Goal: Task Accomplishment & Management: Manage account settings

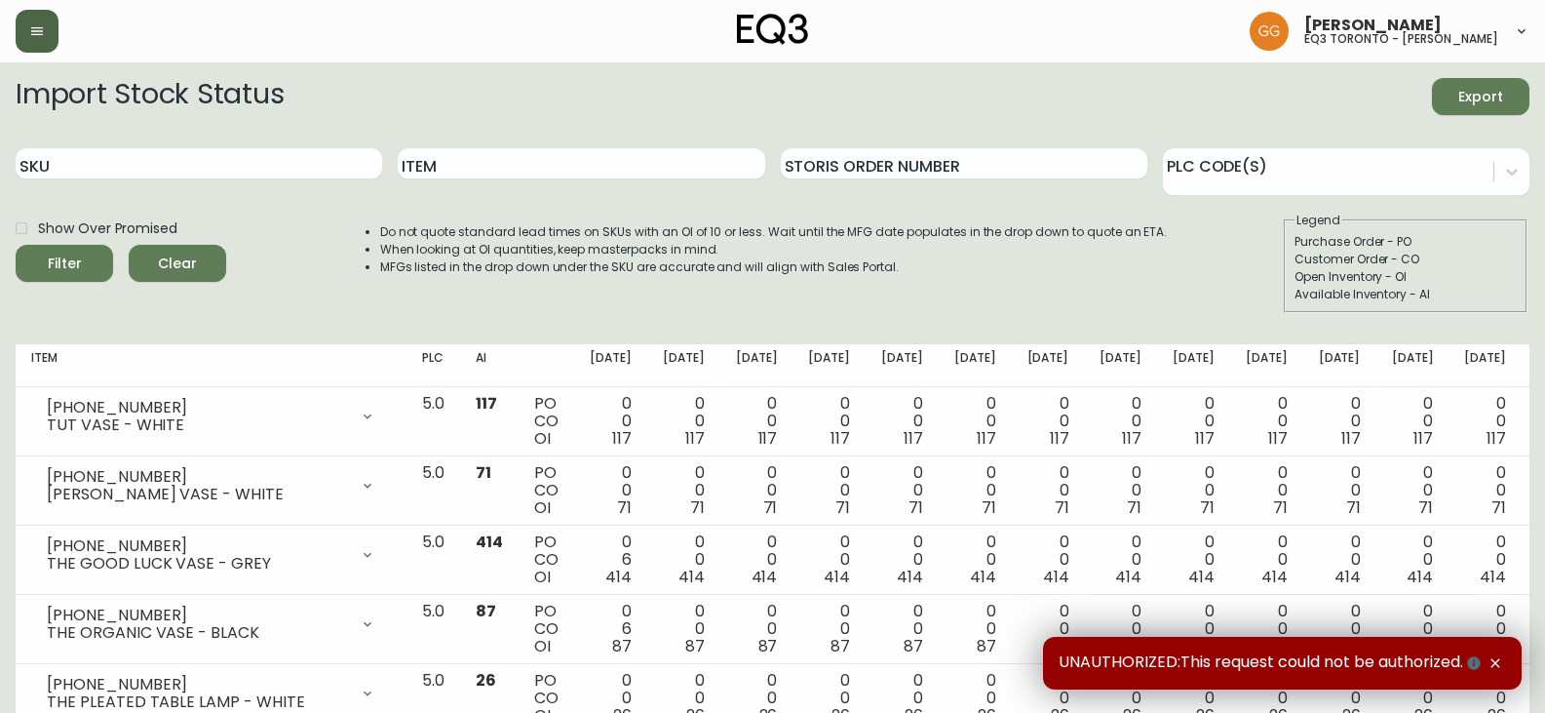
click at [54, 42] on button "button" at bounding box center [37, 31] width 43 height 43
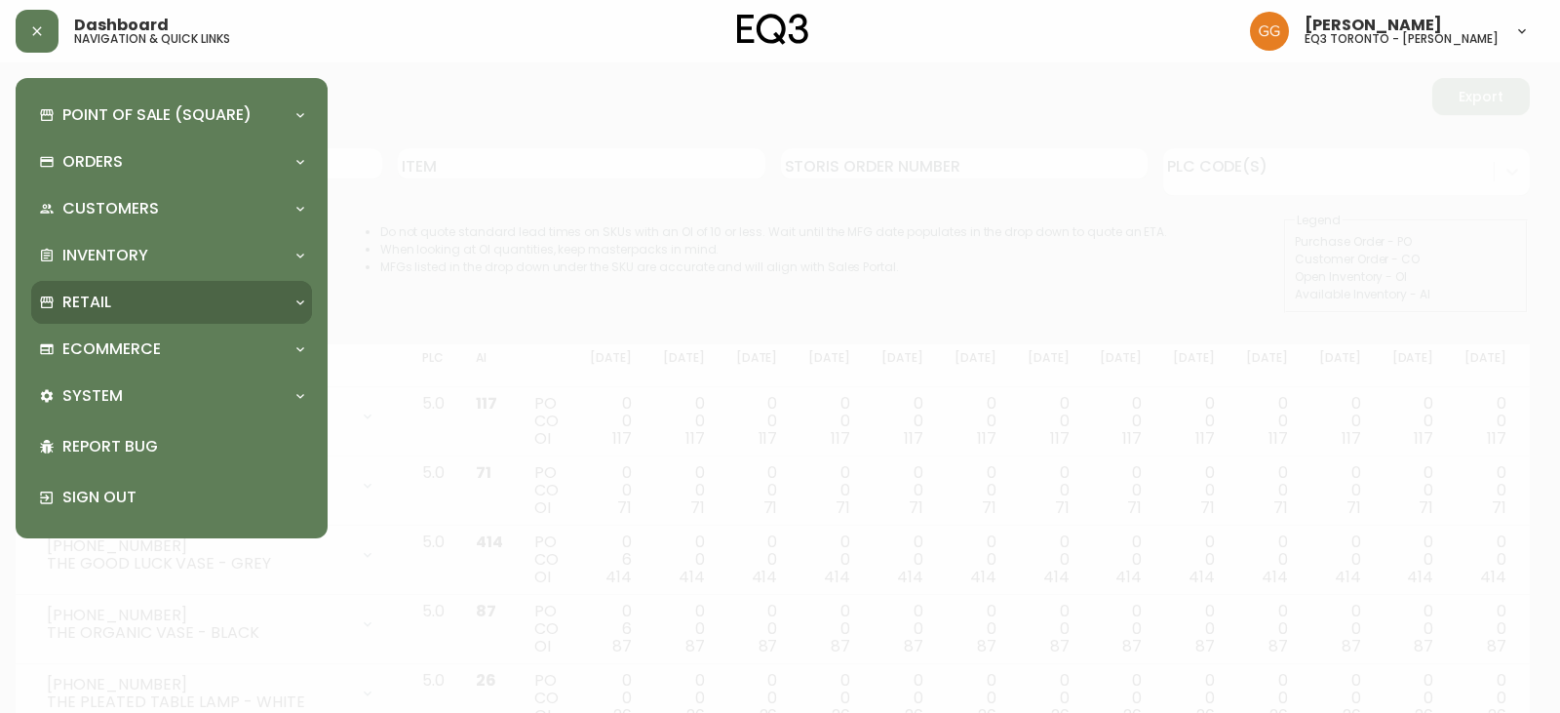
click at [164, 293] on div "Retail" at bounding box center [162, 301] width 246 height 21
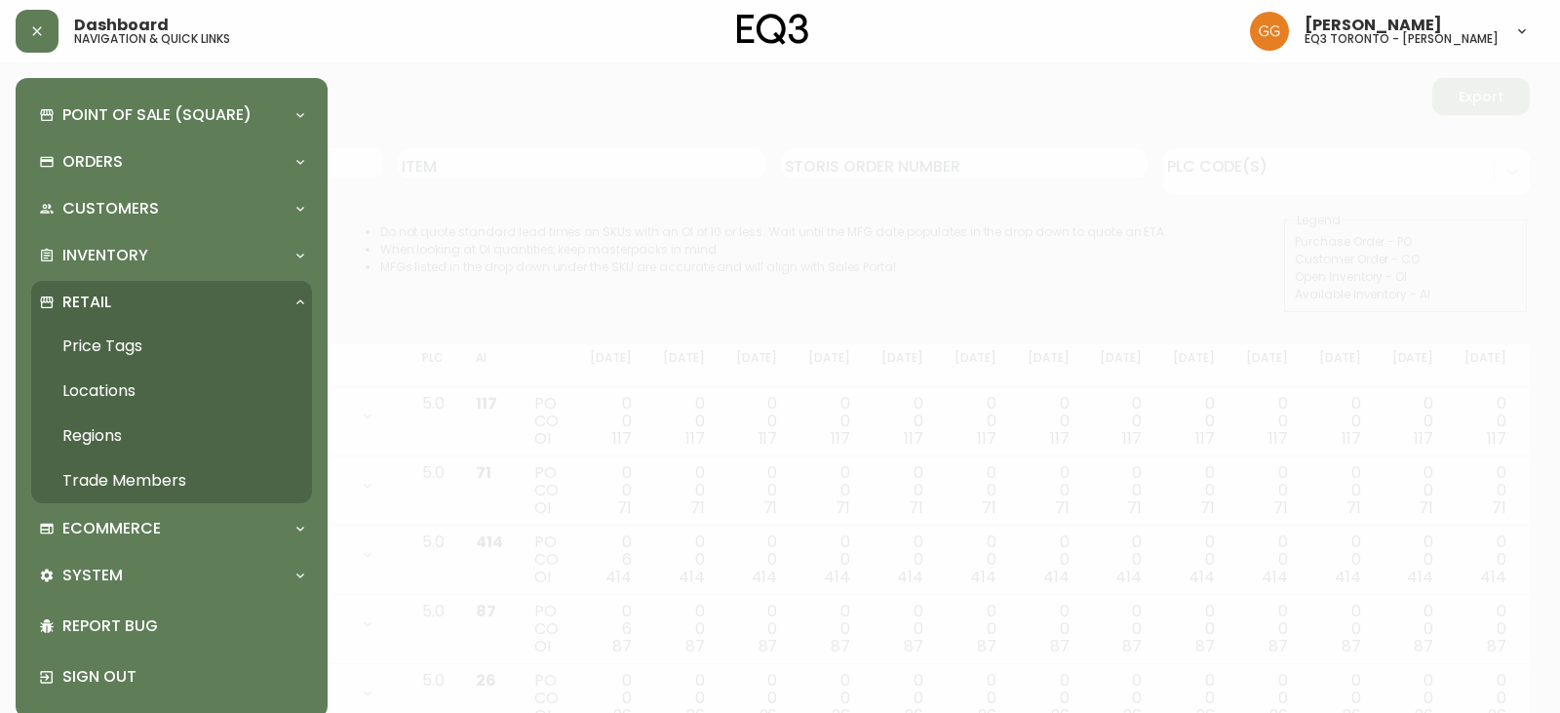
click at [188, 474] on link "Trade Members" at bounding box center [171, 480] width 281 height 45
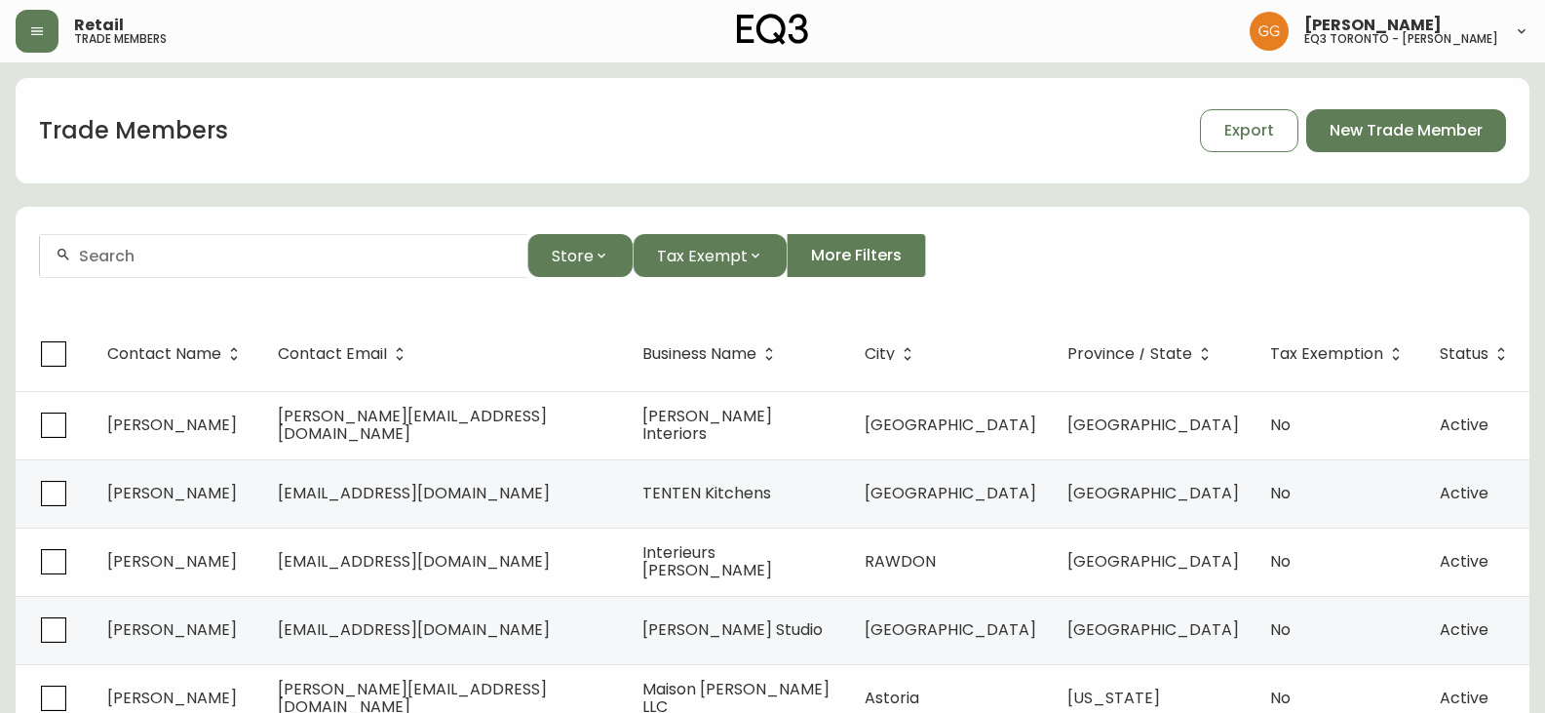
drag, startPoint x: 31, startPoint y: 14, endPoint x: 62, endPoint y: 42, distance: 42.1
click at [32, 14] on button "button" at bounding box center [37, 31] width 43 height 43
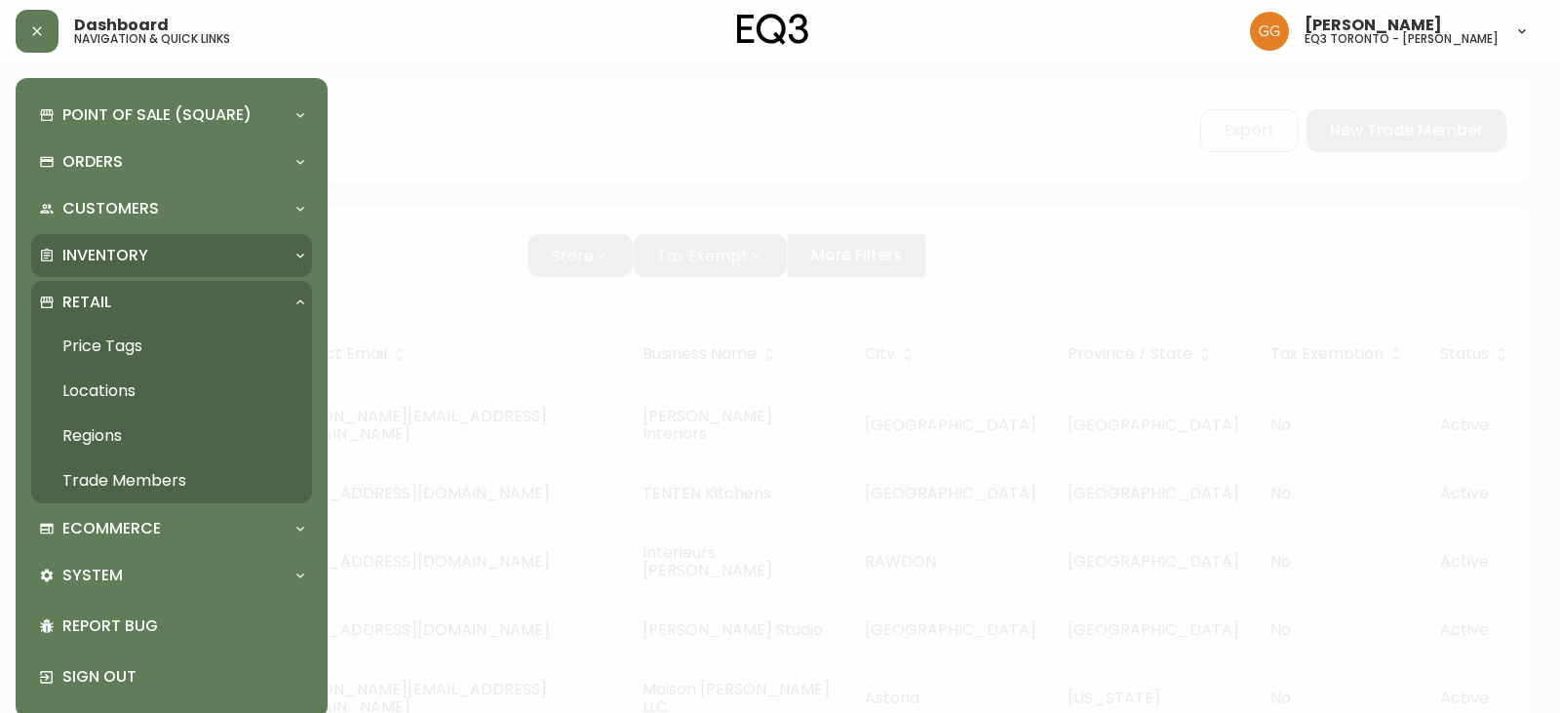
click at [158, 264] on div "Inventory" at bounding box center [162, 255] width 246 height 21
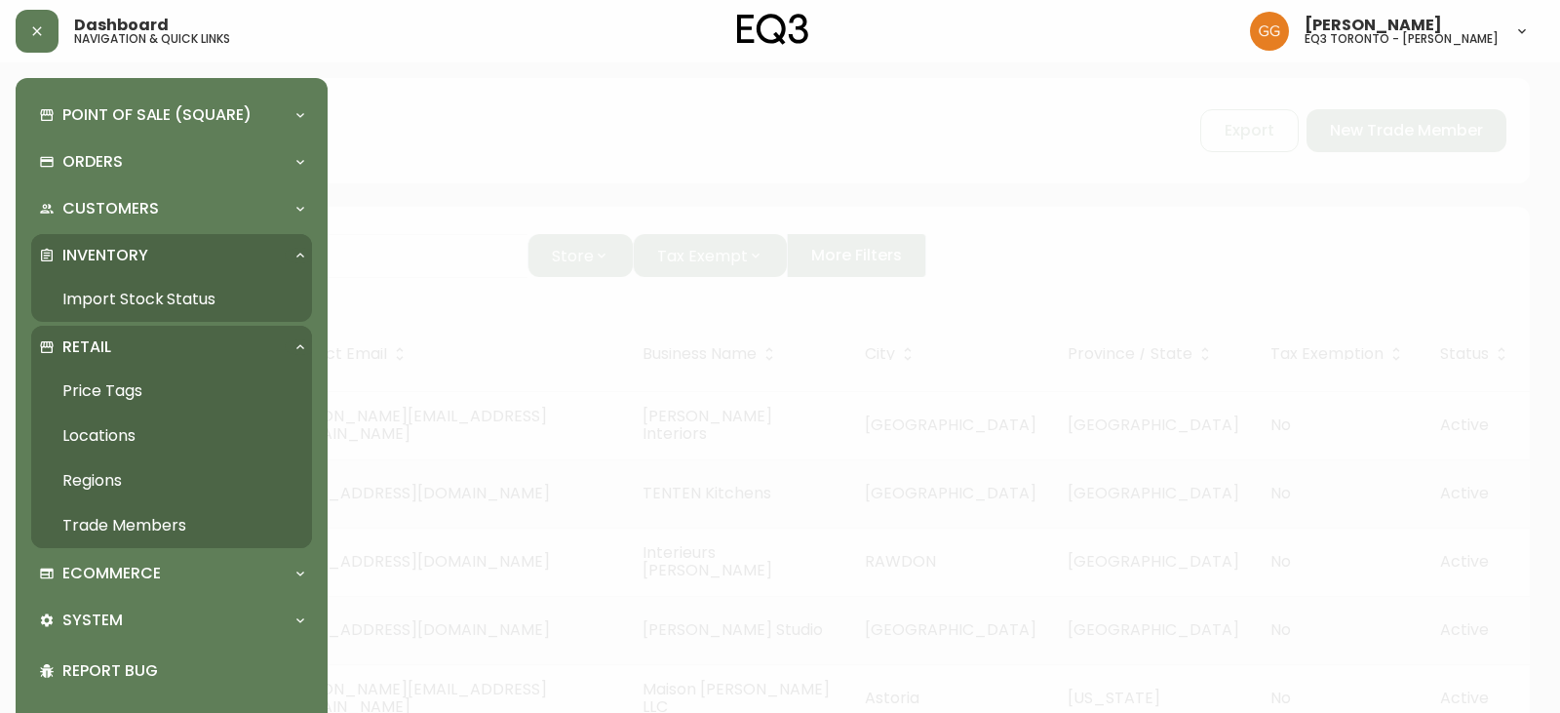
drag, startPoint x: 165, startPoint y: 303, endPoint x: 215, endPoint y: 336, distance: 60.6
click at [165, 303] on link "Import Stock Status" at bounding box center [171, 299] width 281 height 45
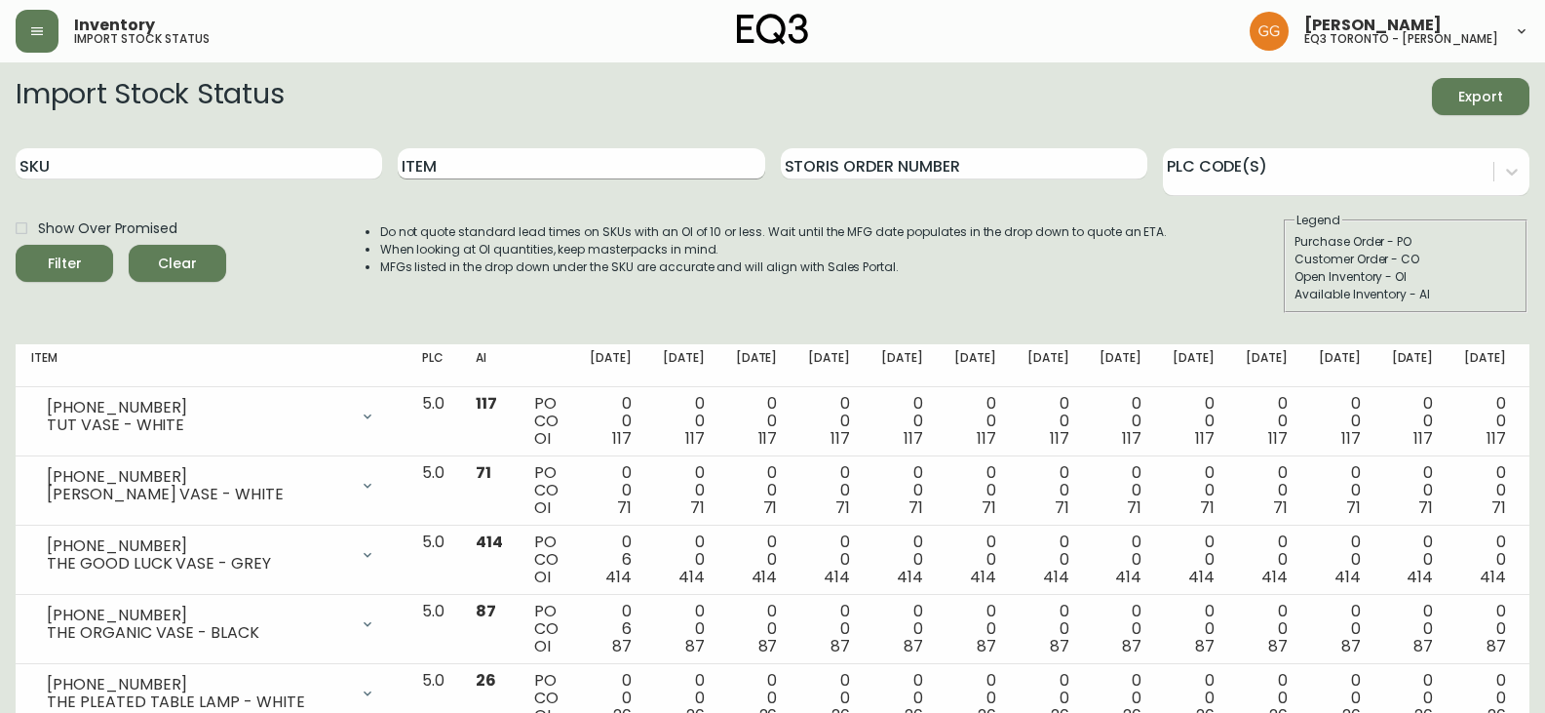
click at [520, 151] on input "Item" at bounding box center [581, 163] width 367 height 31
type input "[PERSON_NAME]"
click at [16, 245] on button "Filter" at bounding box center [64, 263] width 97 height 37
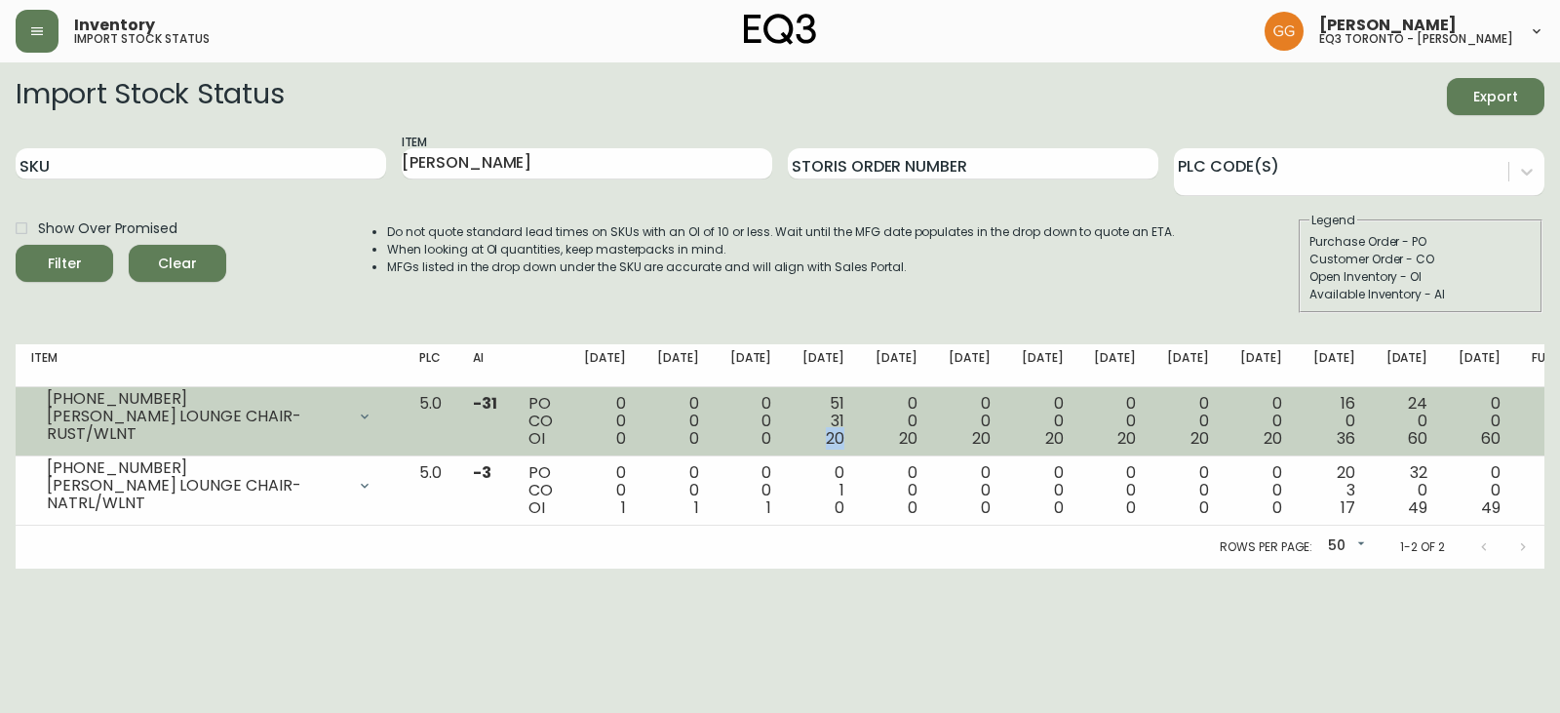
drag, startPoint x: 871, startPoint y: 435, endPoint x: 855, endPoint y: 437, distance: 16.7
click at [844, 437] on span "20" at bounding box center [835, 438] width 19 height 22
click at [844, 437] on div "51 31 20" at bounding box center [823, 421] width 42 height 53
click at [844, 414] on div "51 31 20" at bounding box center [823, 421] width 42 height 53
drag, startPoint x: 869, startPoint y: 405, endPoint x: 859, endPoint y: 406, distance: 9.8
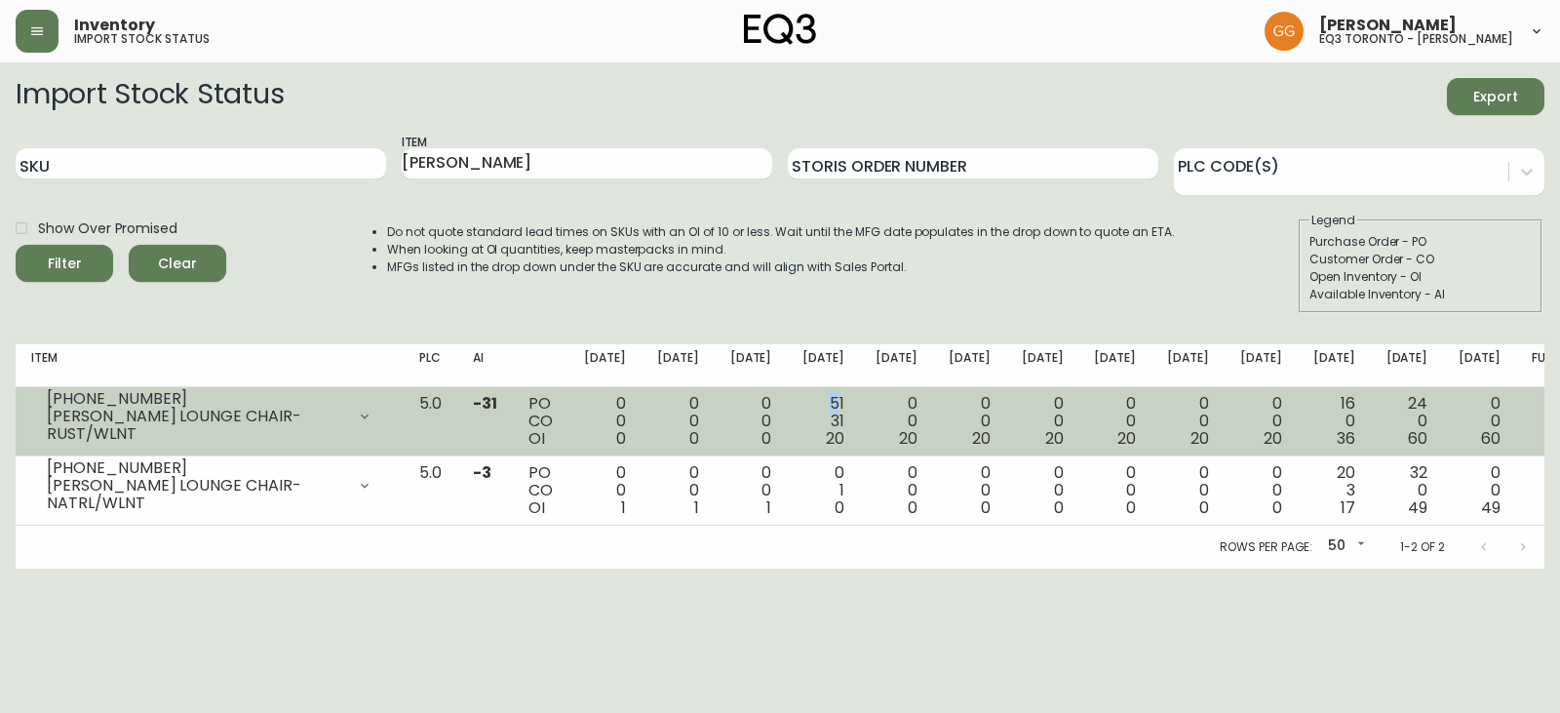
click at [844, 406] on div "51 31 20" at bounding box center [823, 421] width 42 height 53
click at [844, 411] on div "51 31 20" at bounding box center [823, 421] width 42 height 53
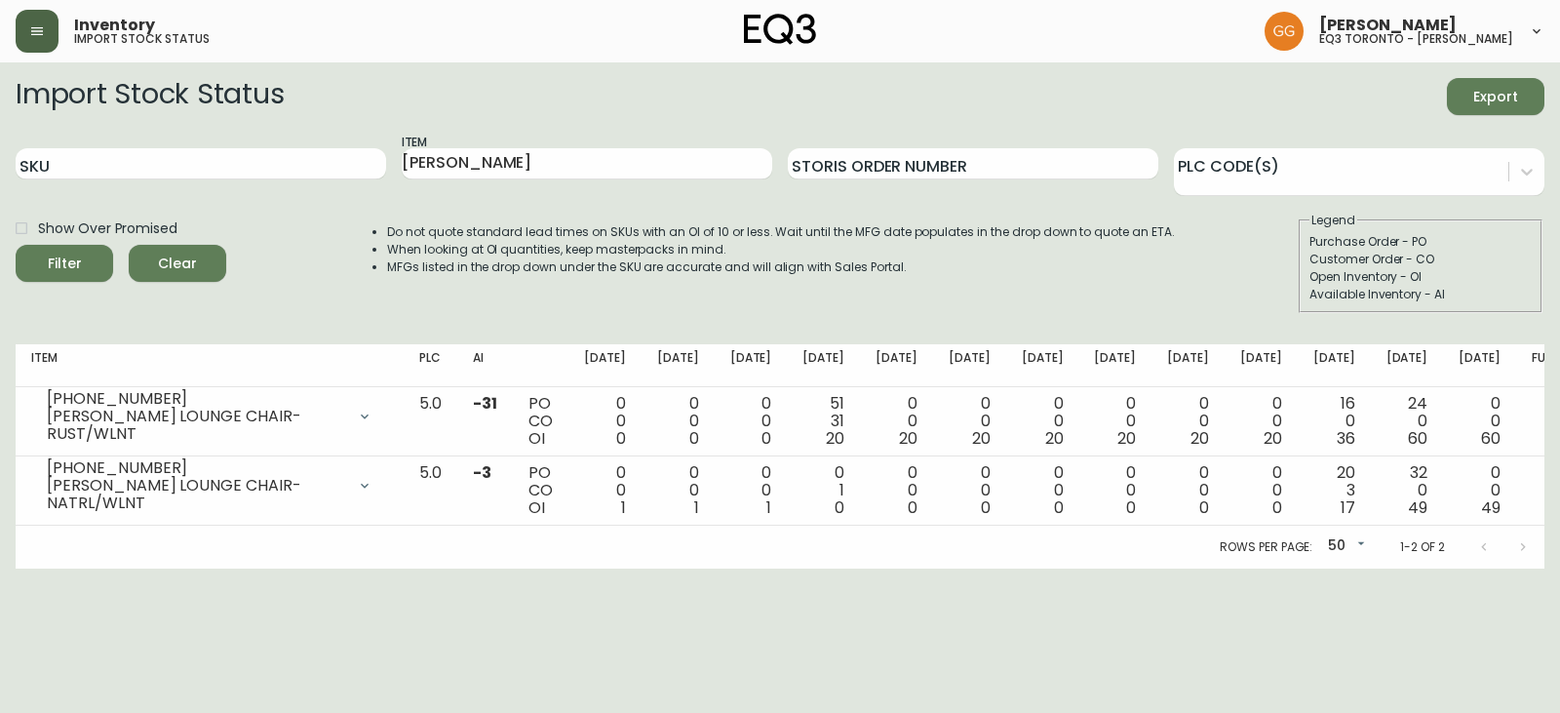
click at [45, 28] on button "button" at bounding box center [37, 31] width 43 height 43
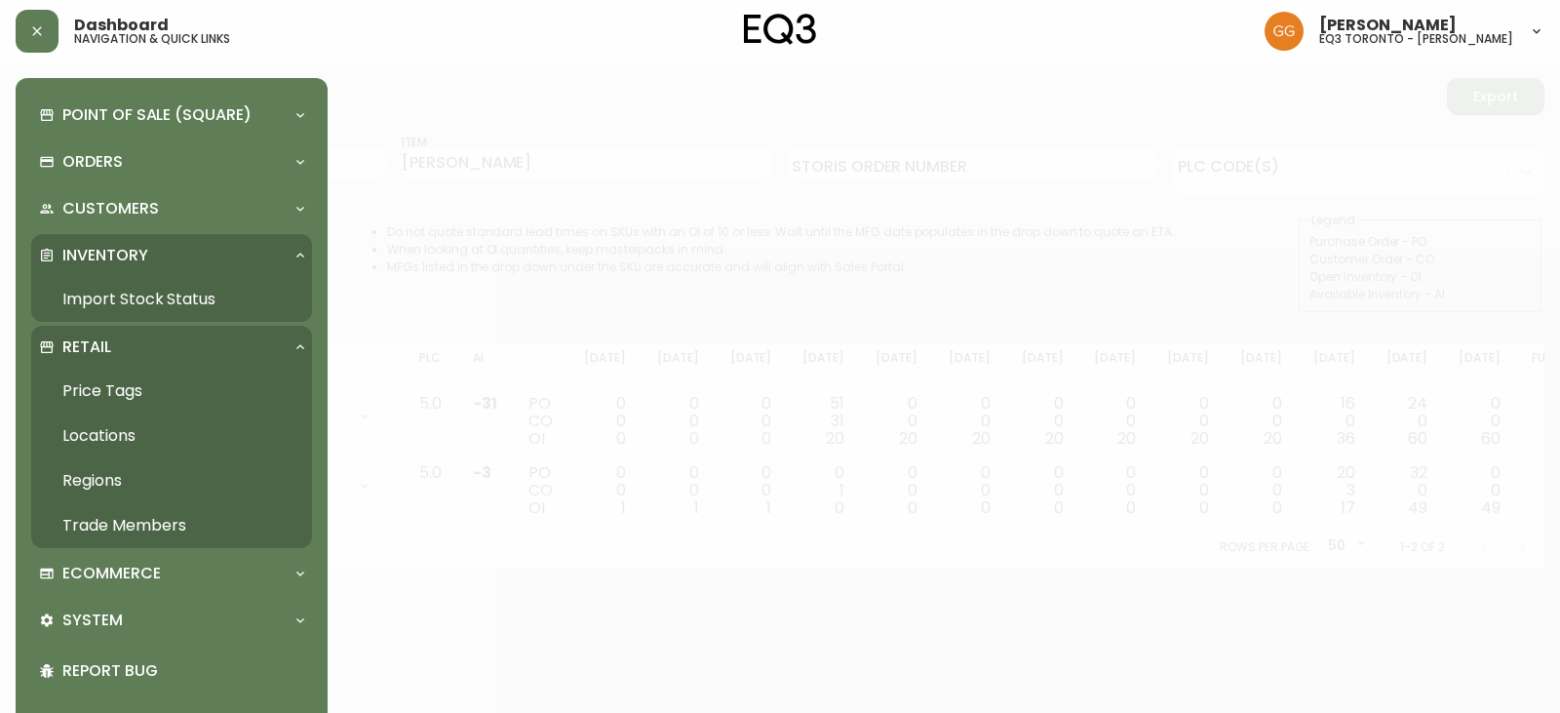
click at [161, 301] on link "Import Stock Status" at bounding box center [171, 299] width 281 height 45
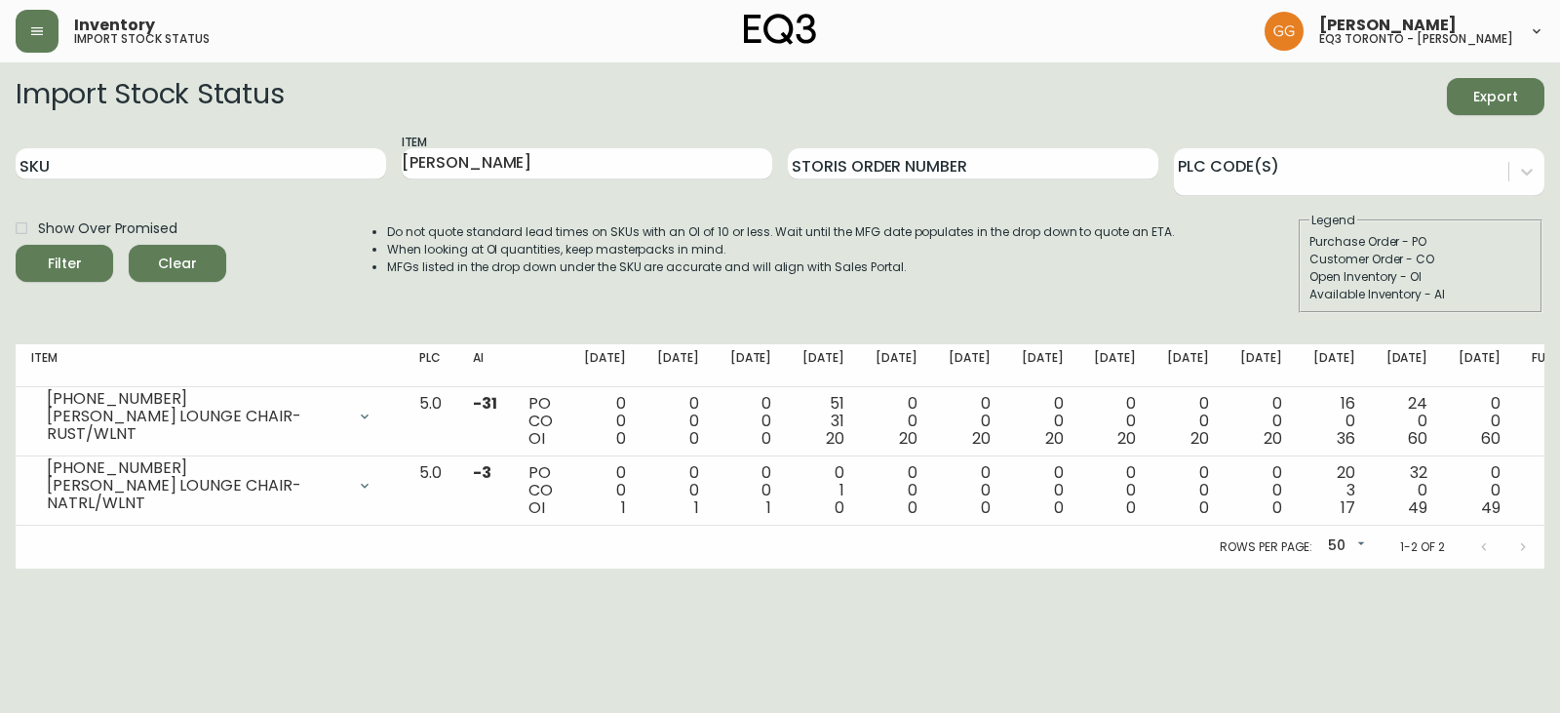
click at [29, 6] on div "Inventory import stock status [PERSON_NAME] eq3 [GEOGRAPHIC_DATA] - [PERSON_NAM…" at bounding box center [780, 31] width 1528 height 62
click at [41, 44] on button "button" at bounding box center [37, 31] width 43 height 43
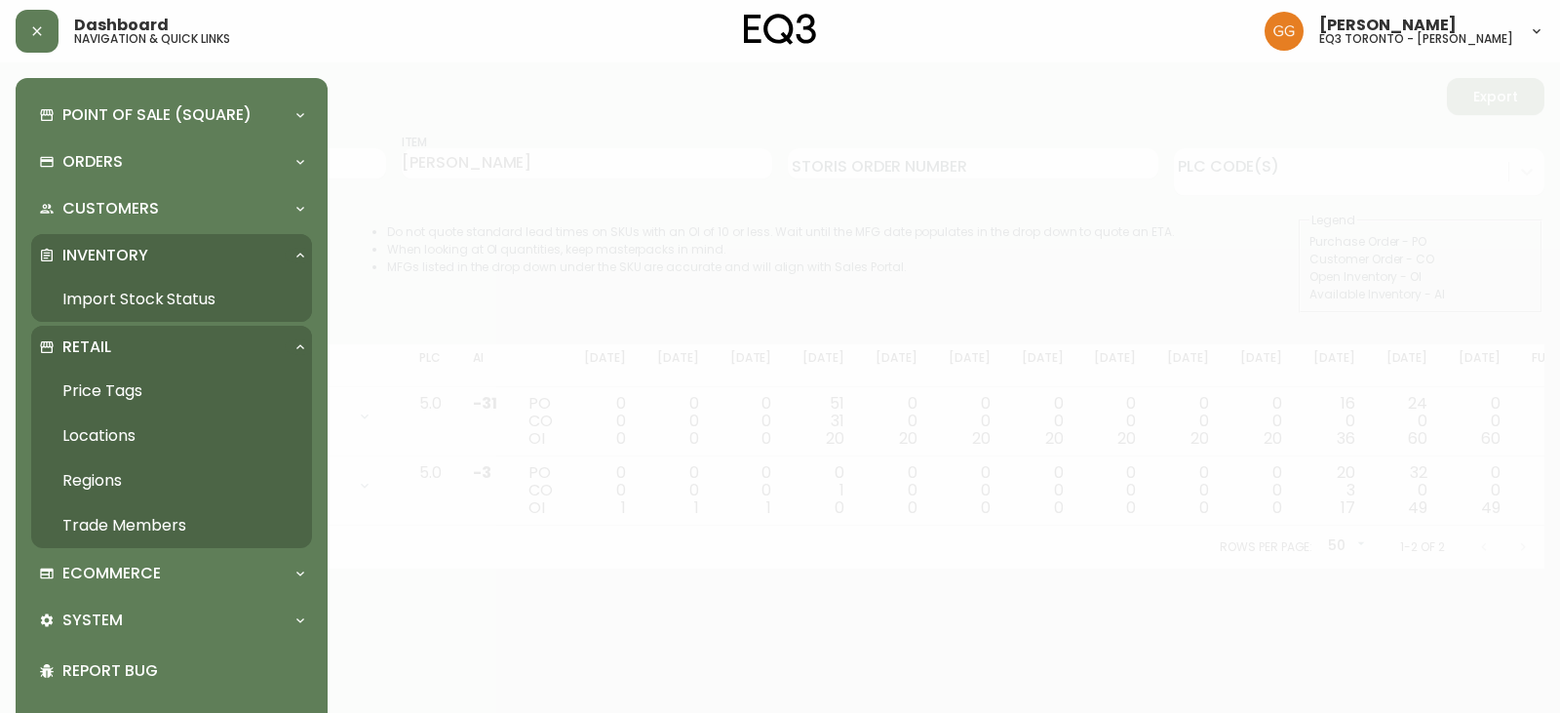
click at [153, 537] on link "Trade Members" at bounding box center [171, 525] width 281 height 45
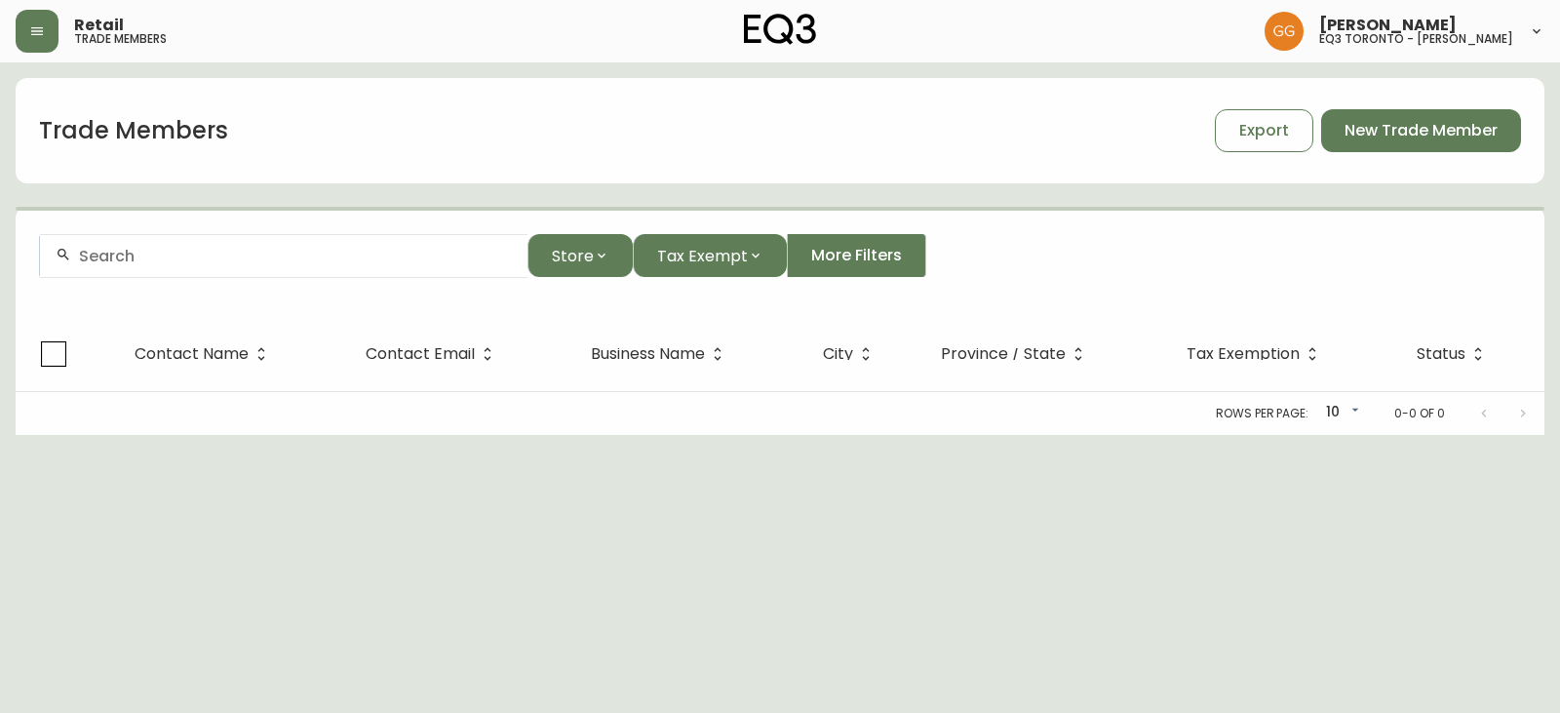
click at [370, 245] on div at bounding box center [283, 256] width 487 height 44
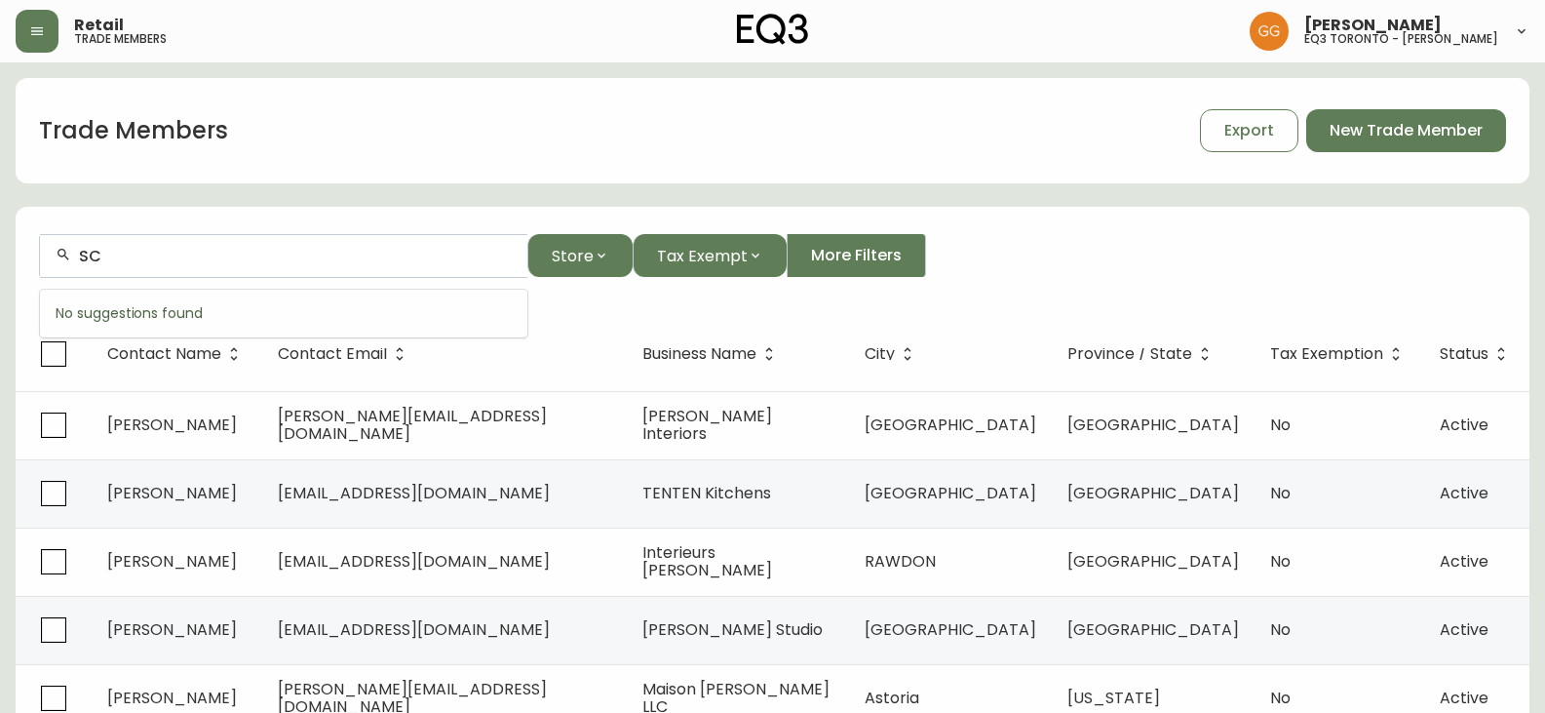
type input "S"
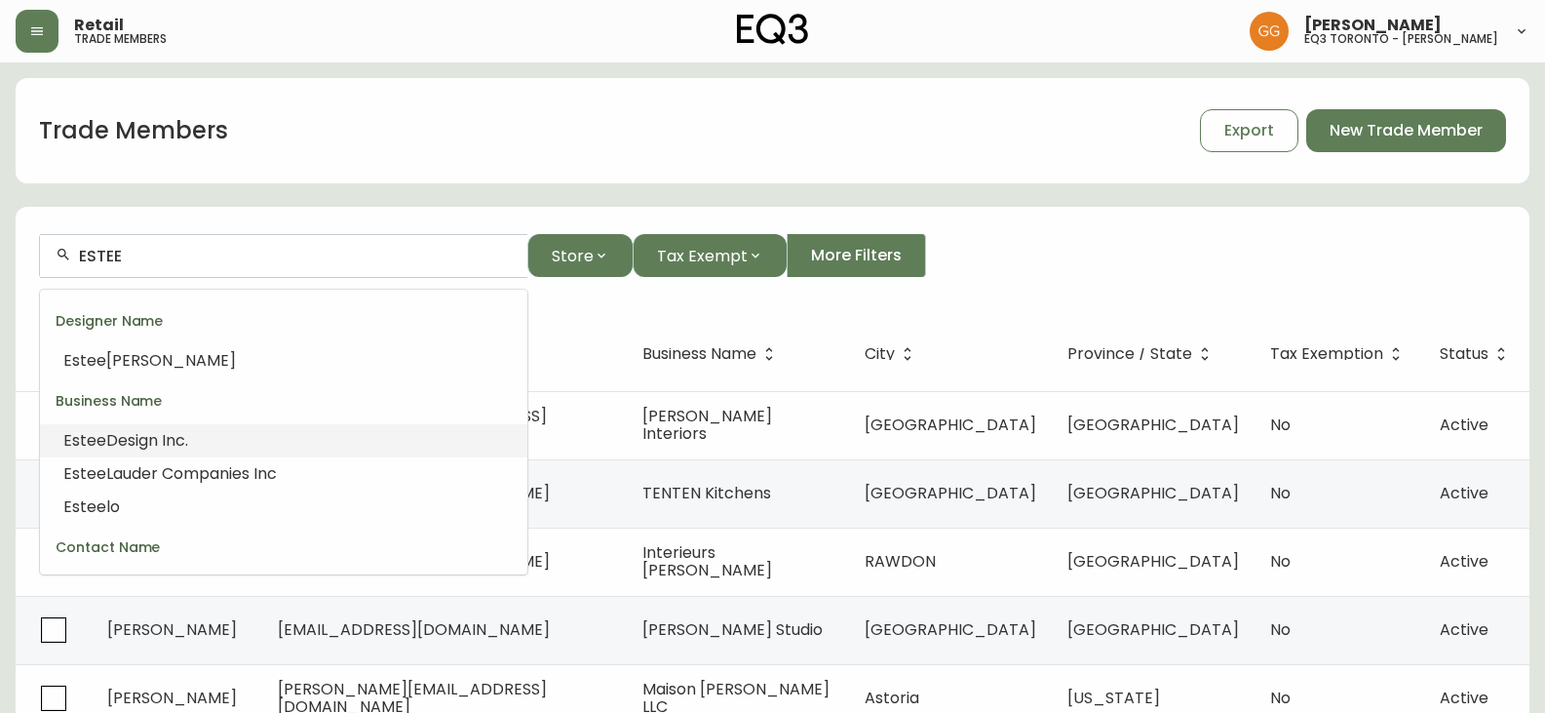
click at [181, 440] on span "Design Inc." at bounding box center [147, 440] width 82 height 22
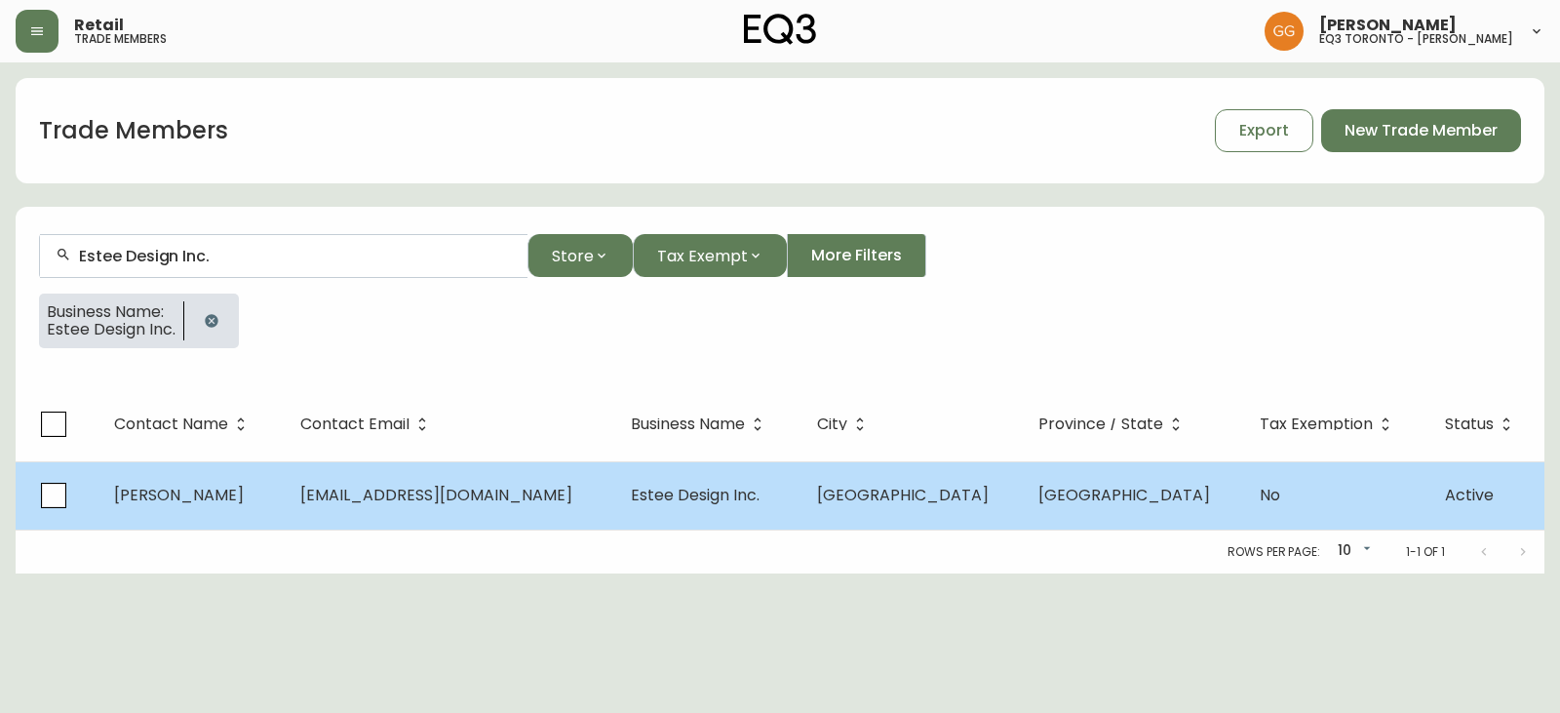
type input "Estee Design Inc."
click at [354, 482] on td "[EMAIL_ADDRESS][DOMAIN_NAME]" at bounding box center [450, 495] width 330 height 68
select select "ON"
select select "CA"
select select "CA_EN"
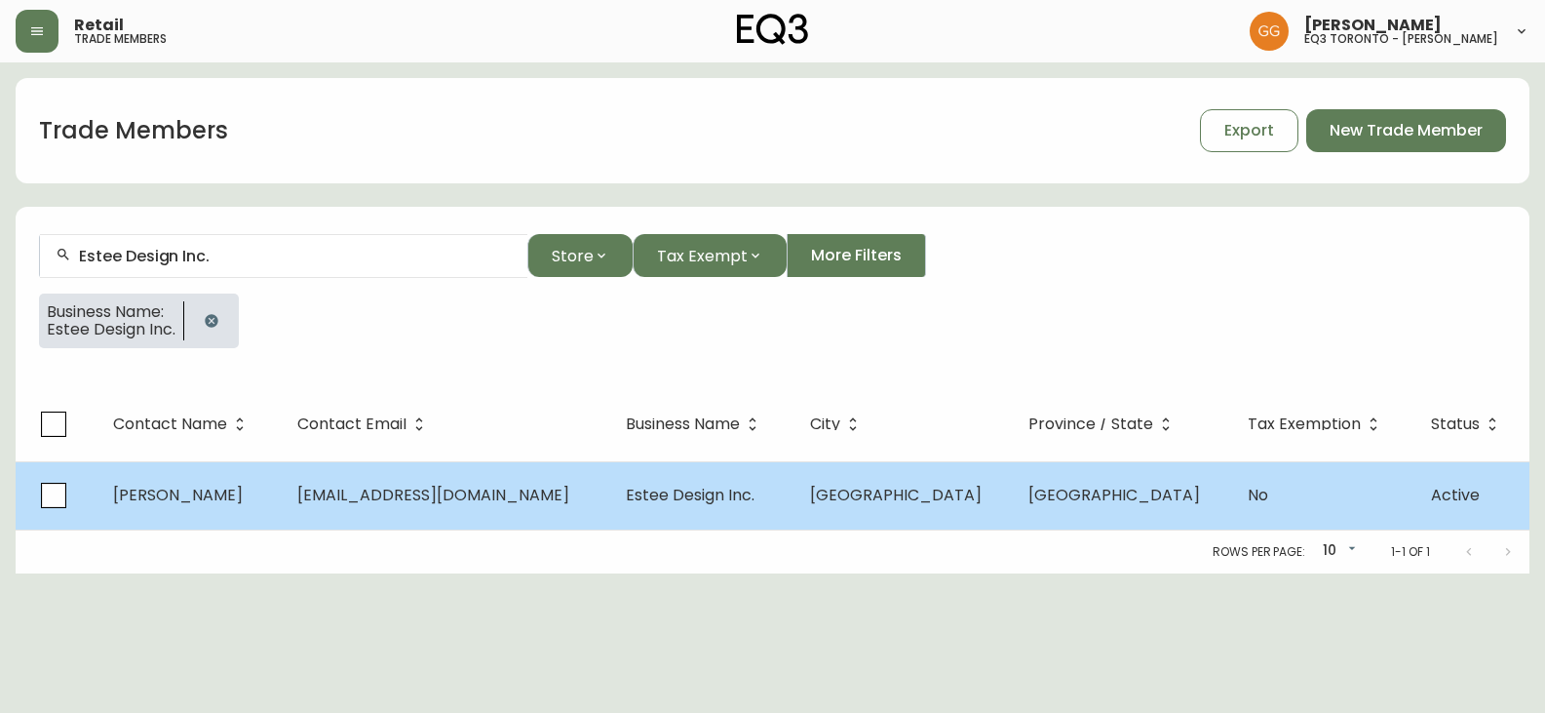
select select "Other"
select select "false"
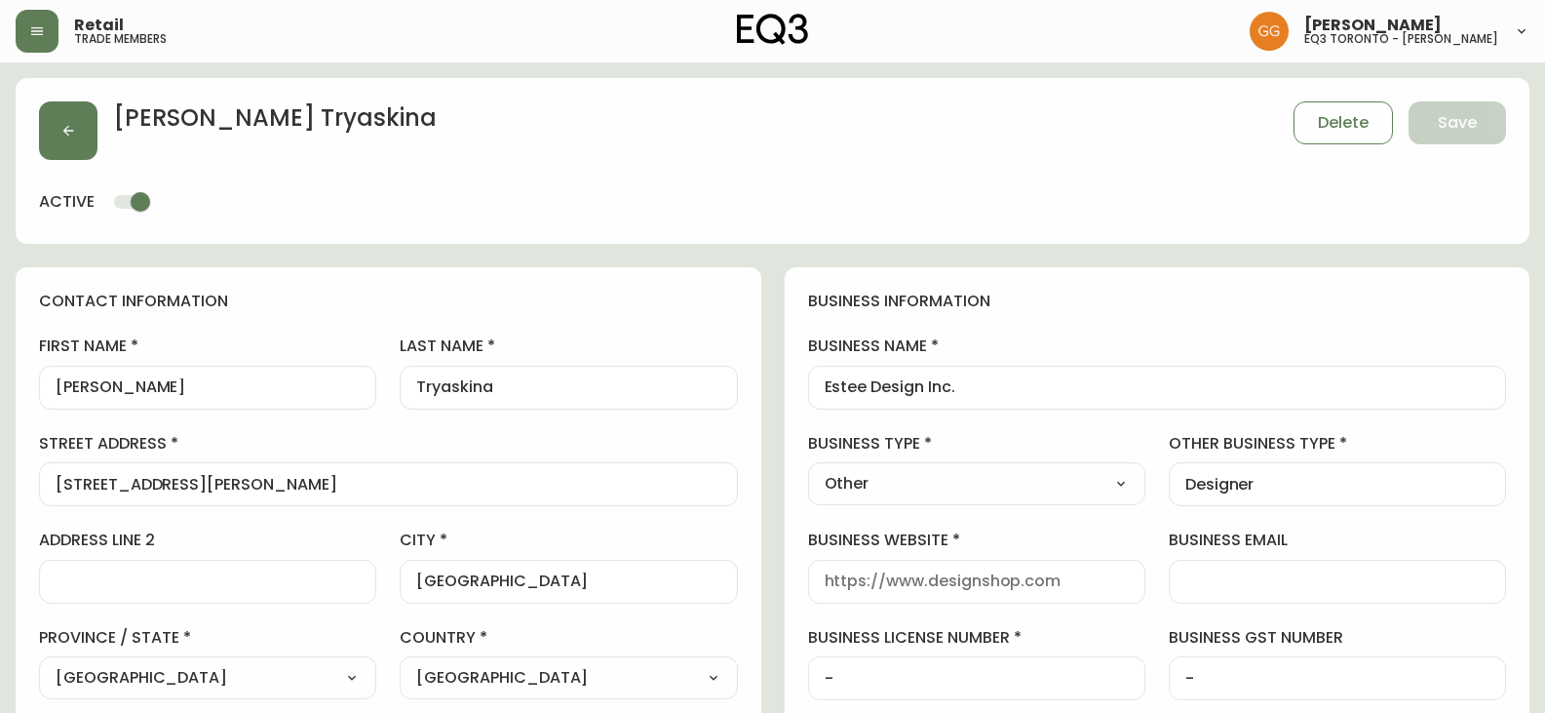
type input "EQ3 [GEOGRAPHIC_DATA] - [PERSON_NAME]"
select select "cjw10z96s008u6gs0ccm7hd19"
